Goal: Information Seeking & Learning: Check status

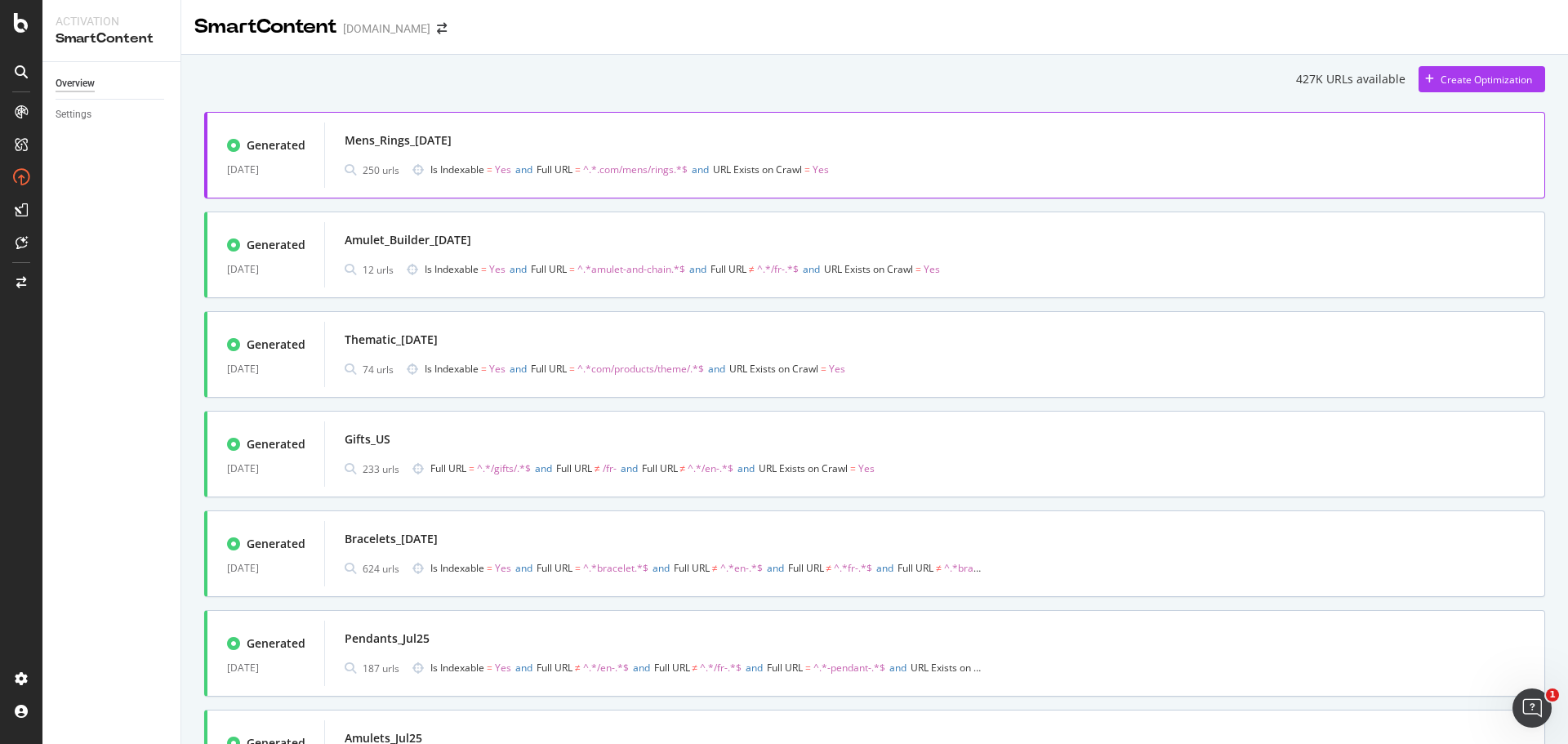
click at [962, 163] on span "Is Indexable = Yes and Full URL = ^.*.com/mens/rings.*$ and URL Exists on Crawl…" at bounding box center [706, 169] width 551 height 23
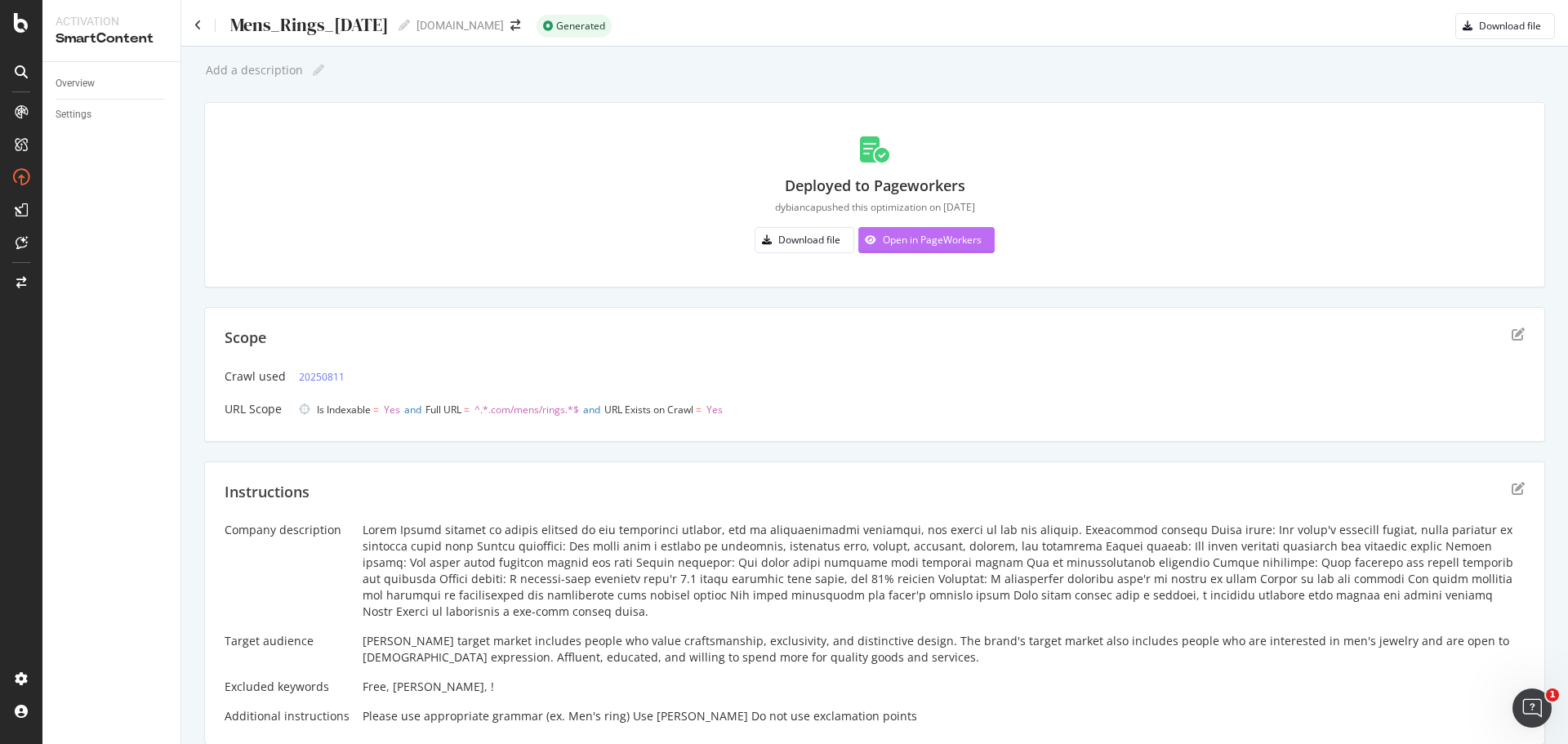
click at [883, 246] on div "Open in PageWorkers" at bounding box center [932, 240] width 98 height 14
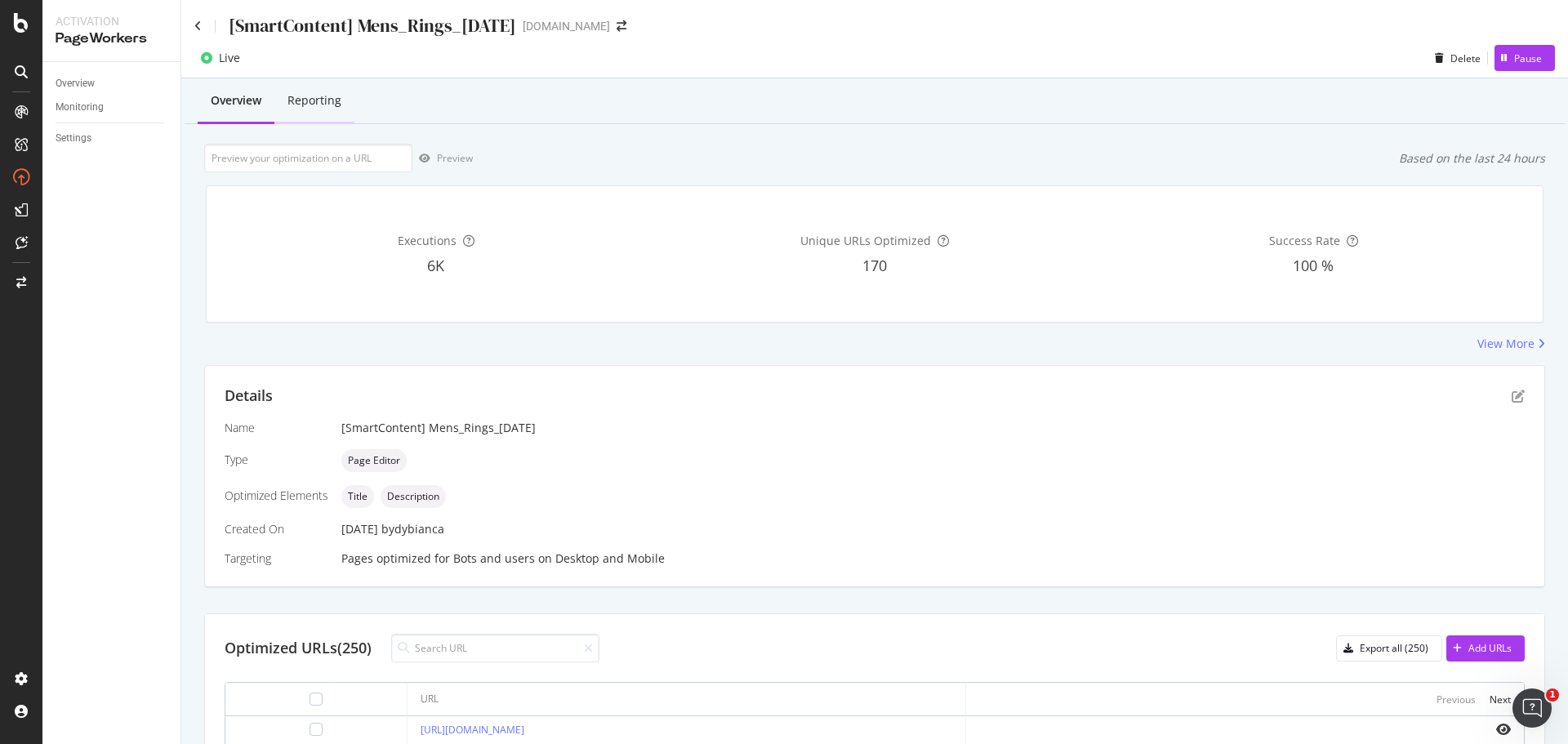
click at [309, 95] on div "Reporting" at bounding box center [314, 100] width 54 height 16
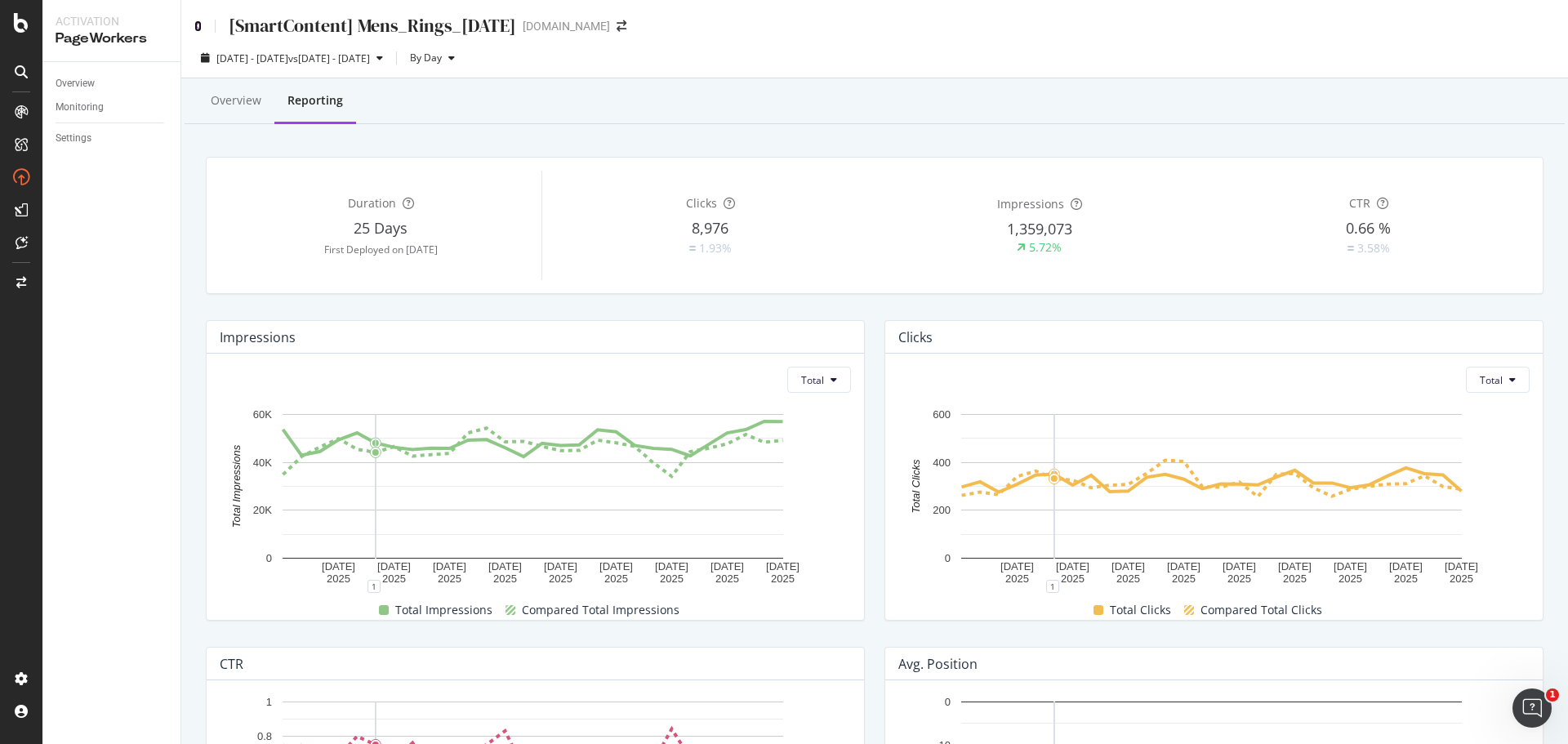
click at [194, 23] on icon at bounding box center [198, 25] width 7 height 12
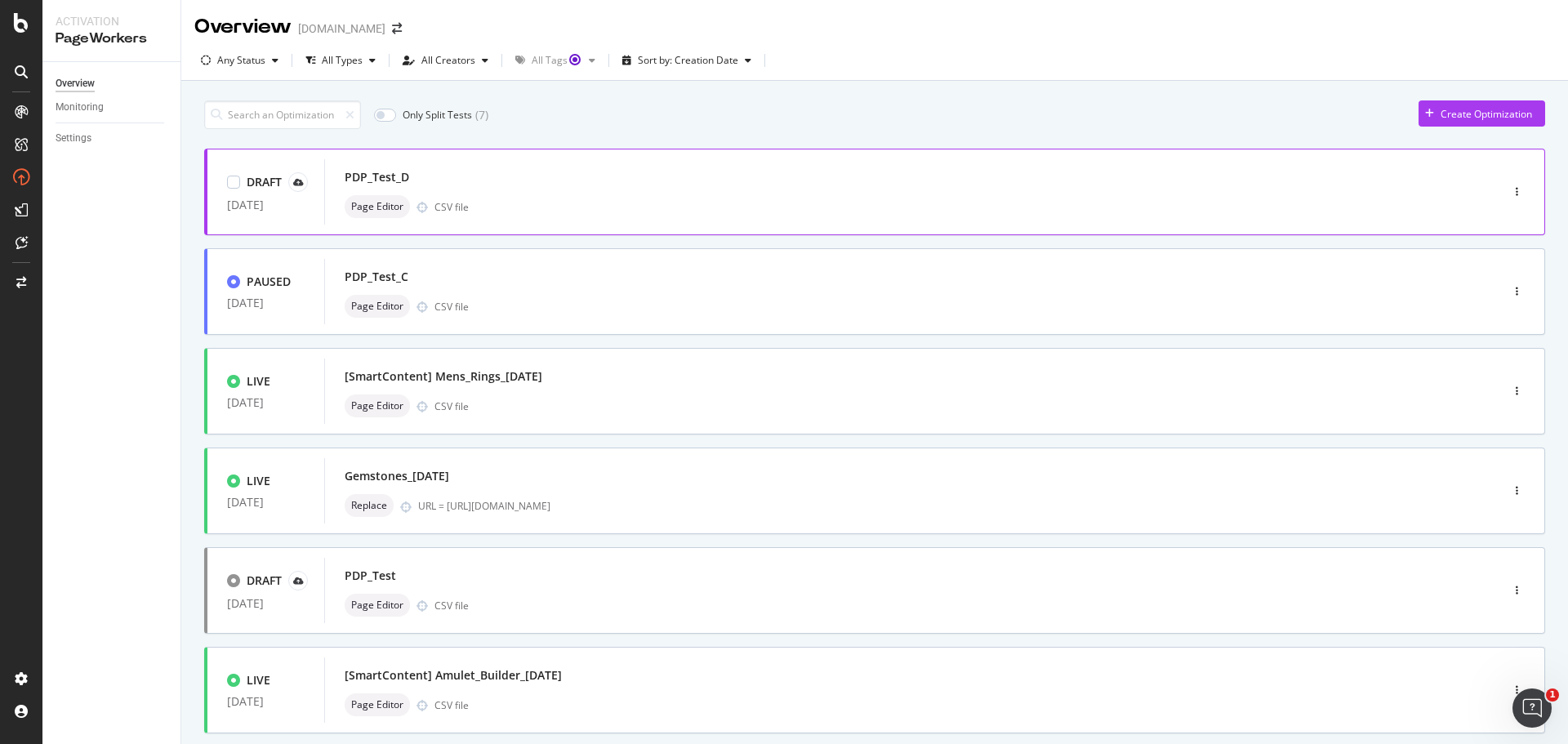
click at [573, 202] on div "Page Editor CSV file" at bounding box center [887, 206] width 1086 height 23
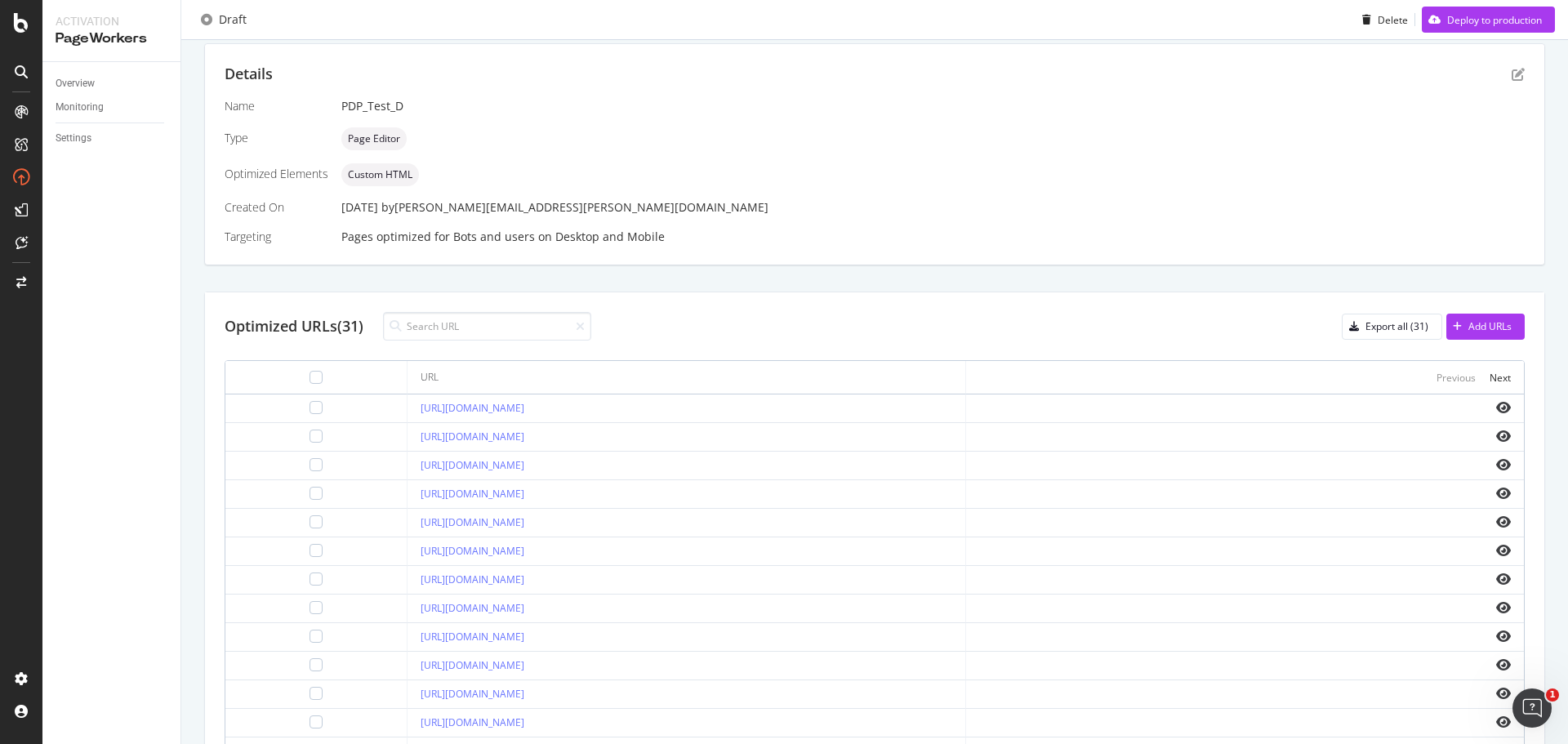
scroll to position [327, 0]
click at [1497, 398] on icon "eye" at bounding box center [1504, 403] width 15 height 13
click at [310, 403] on div at bounding box center [316, 403] width 13 height 13
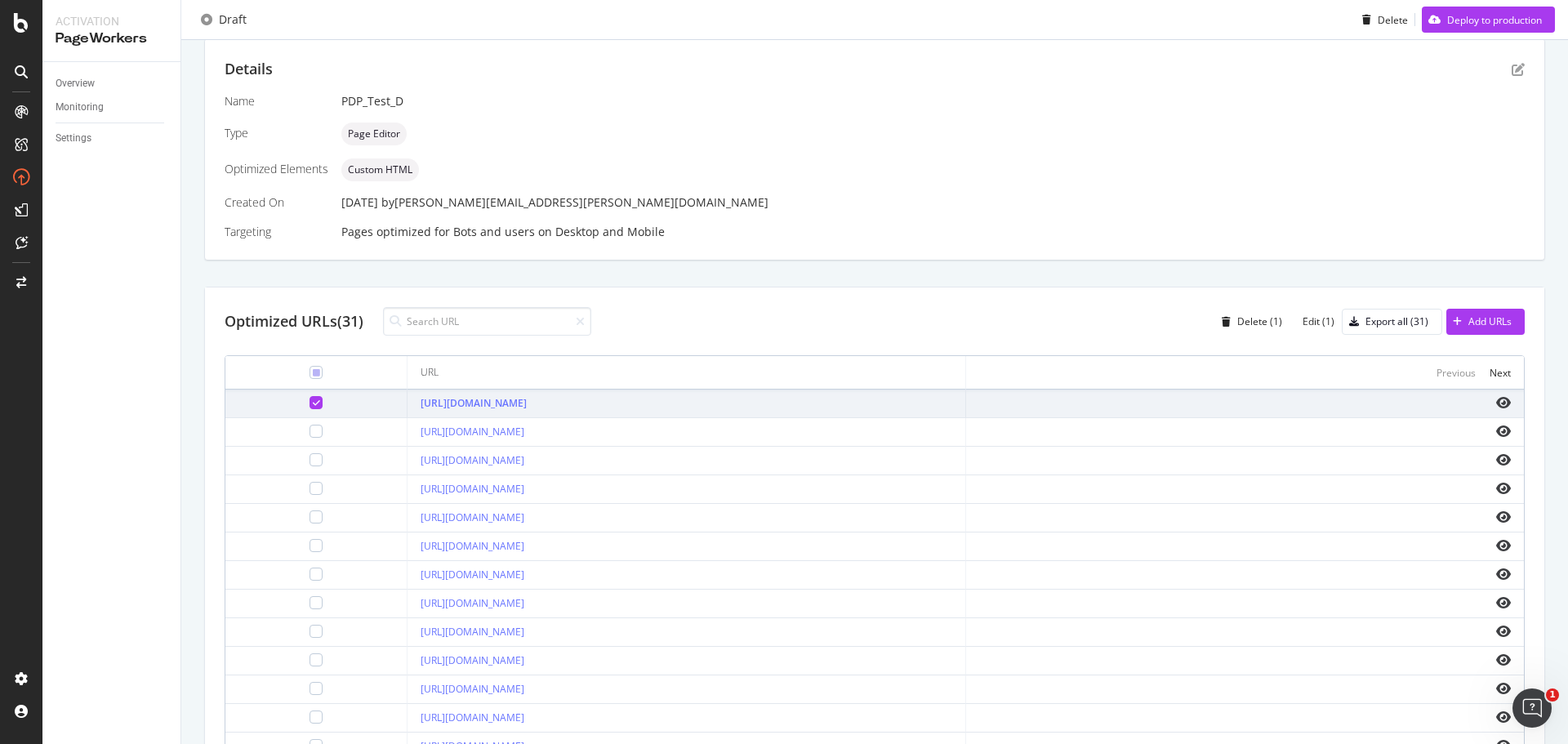
click at [310, 403] on div at bounding box center [316, 403] width 13 height 13
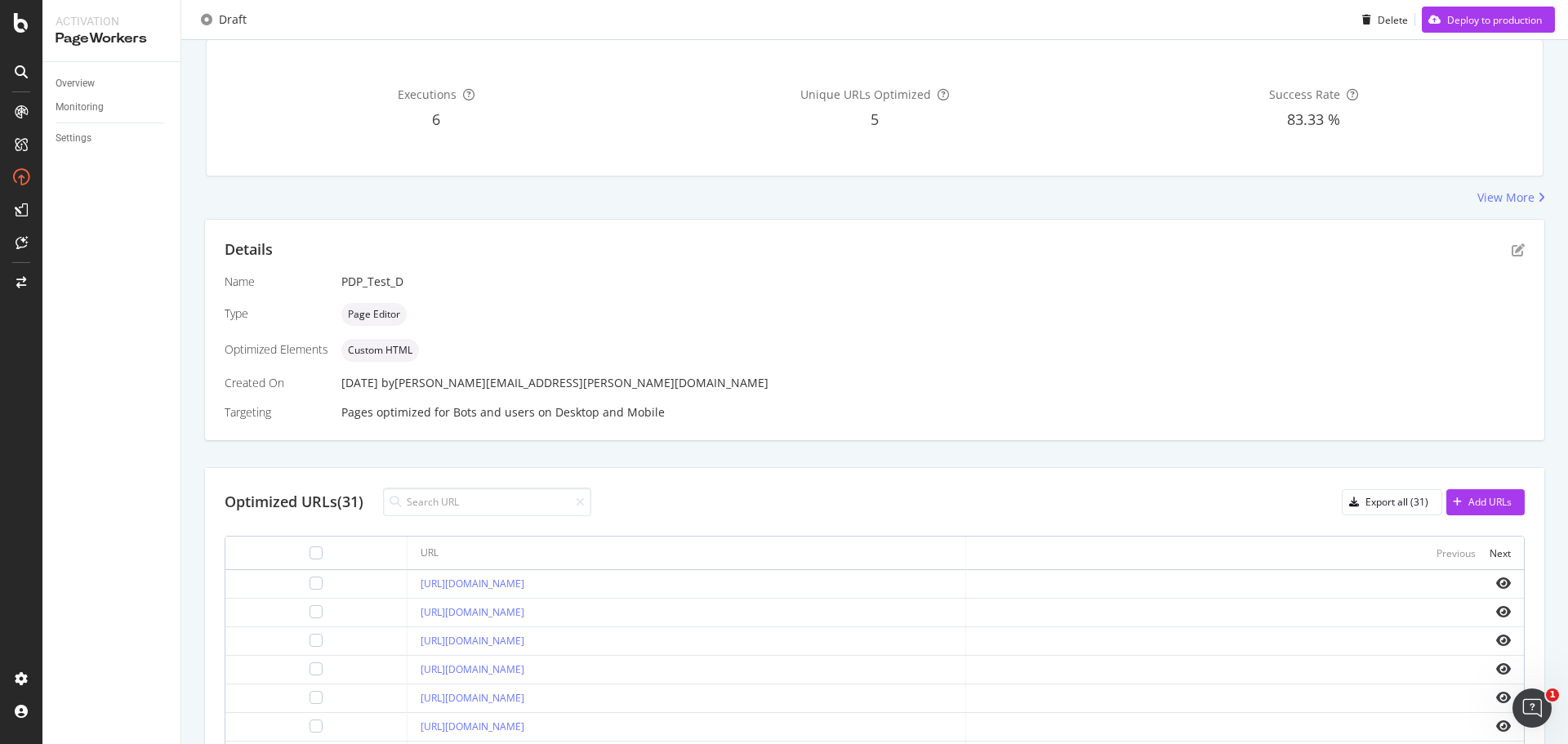
scroll to position [0, 0]
